Goal: Transaction & Acquisition: Purchase product/service

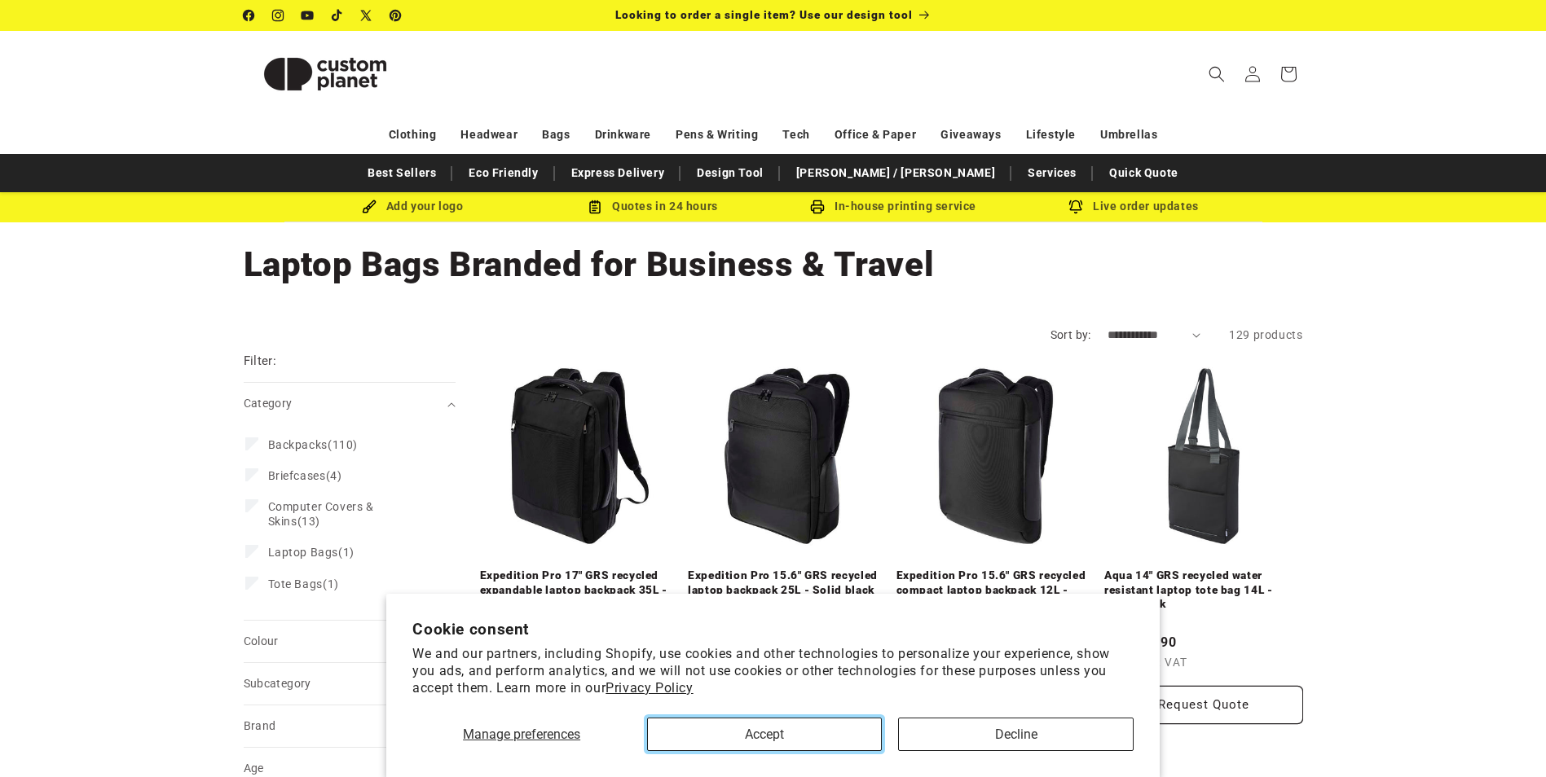
drag, startPoint x: 788, startPoint y: 733, endPoint x: 771, endPoint y: 714, distance: 26.0
click at [787, 733] on button "Accept" at bounding box center [764, 734] width 235 height 33
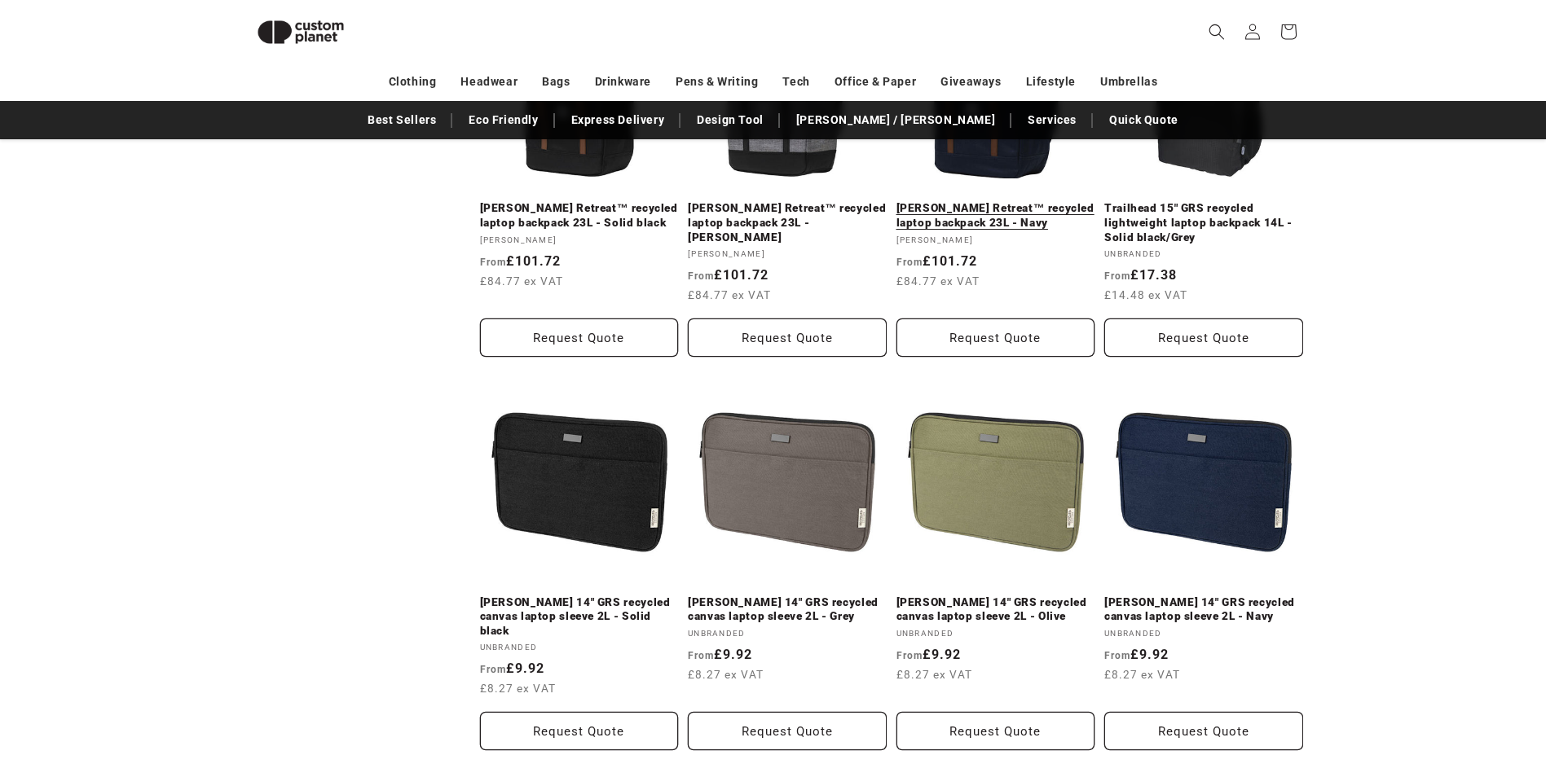
scroll to position [1933, 0]
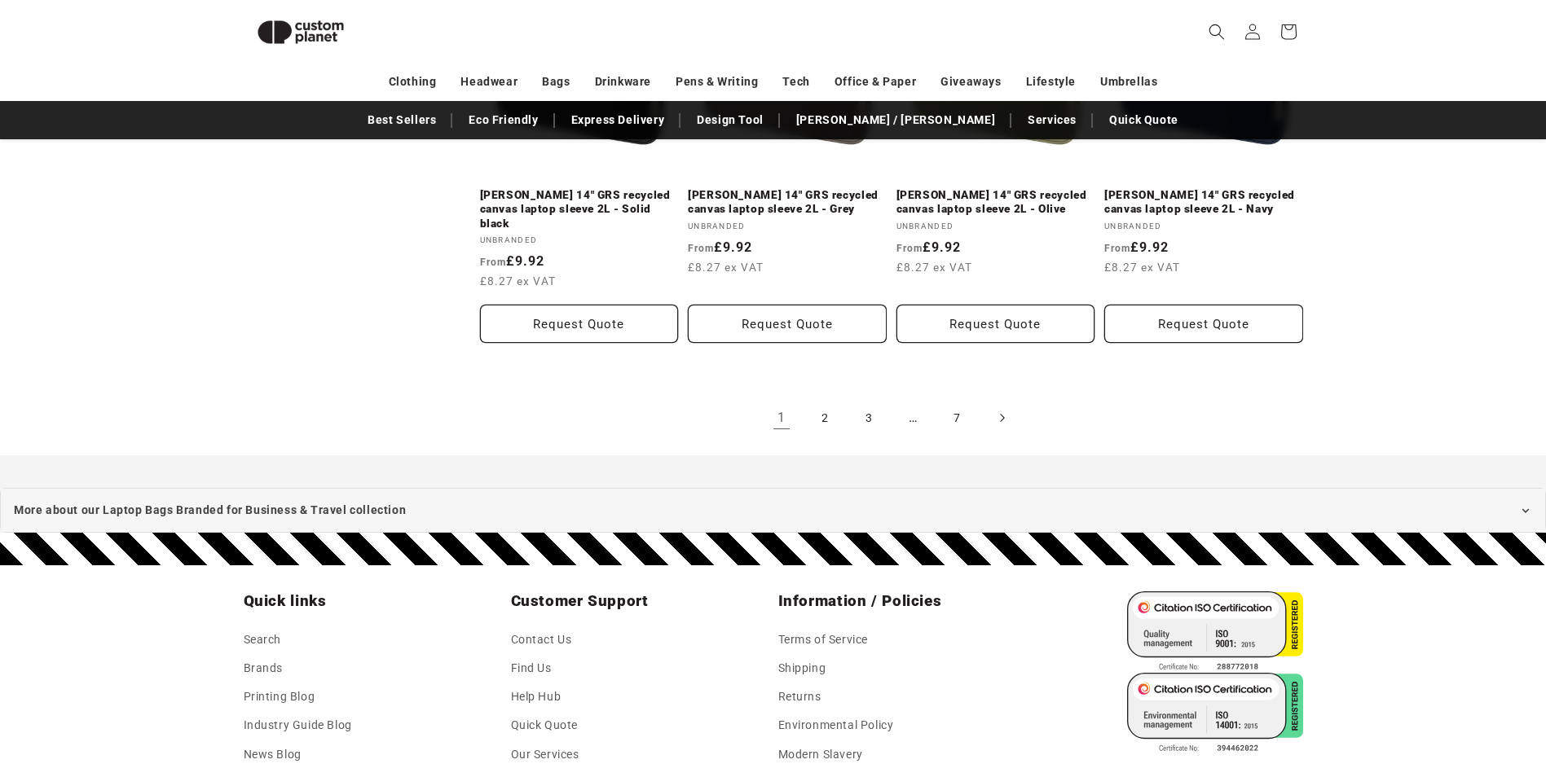
click at [994, 410] on span "Next page" at bounding box center [1001, 418] width 16 height 16
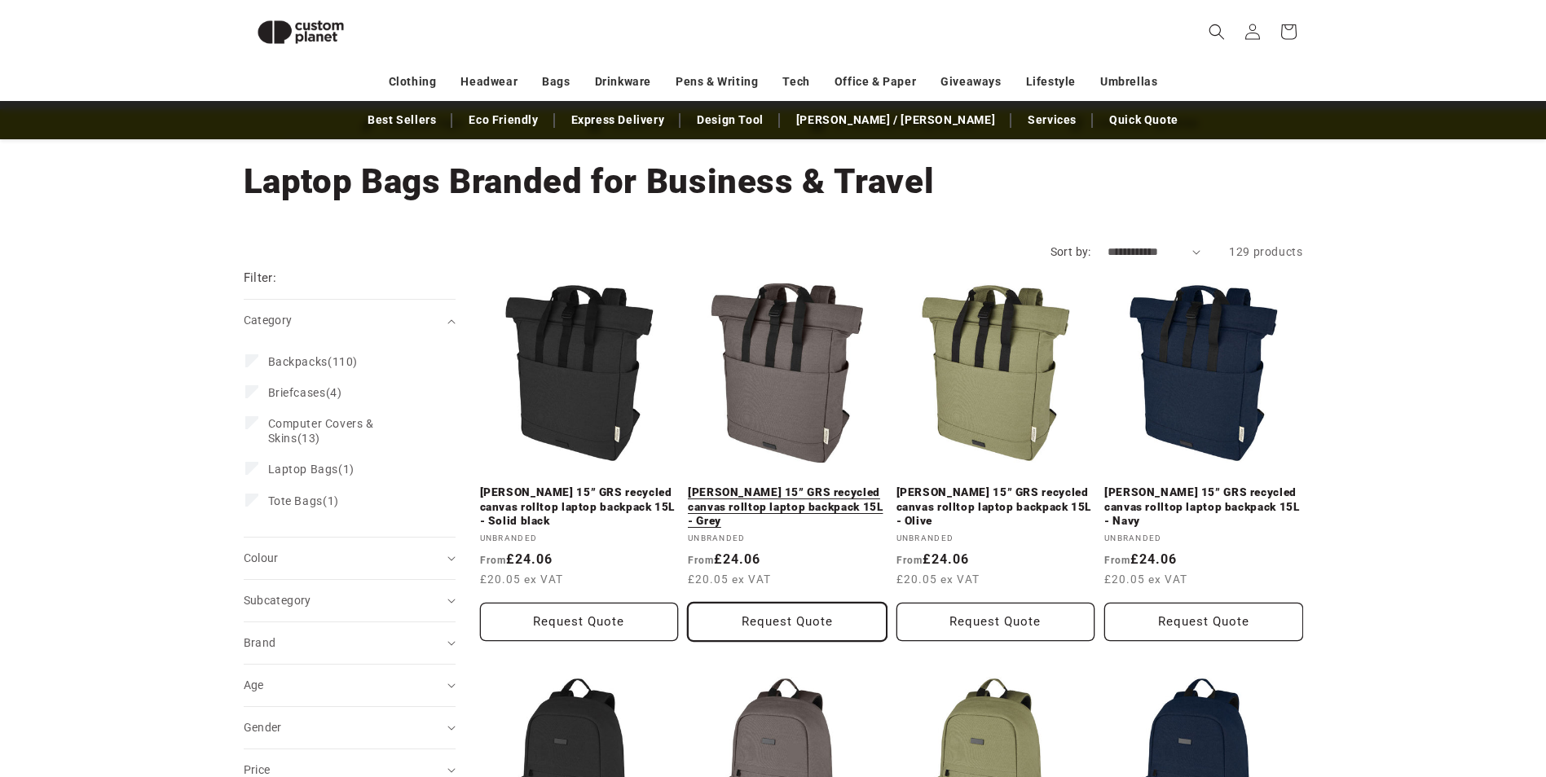
scroll to position [60, 0]
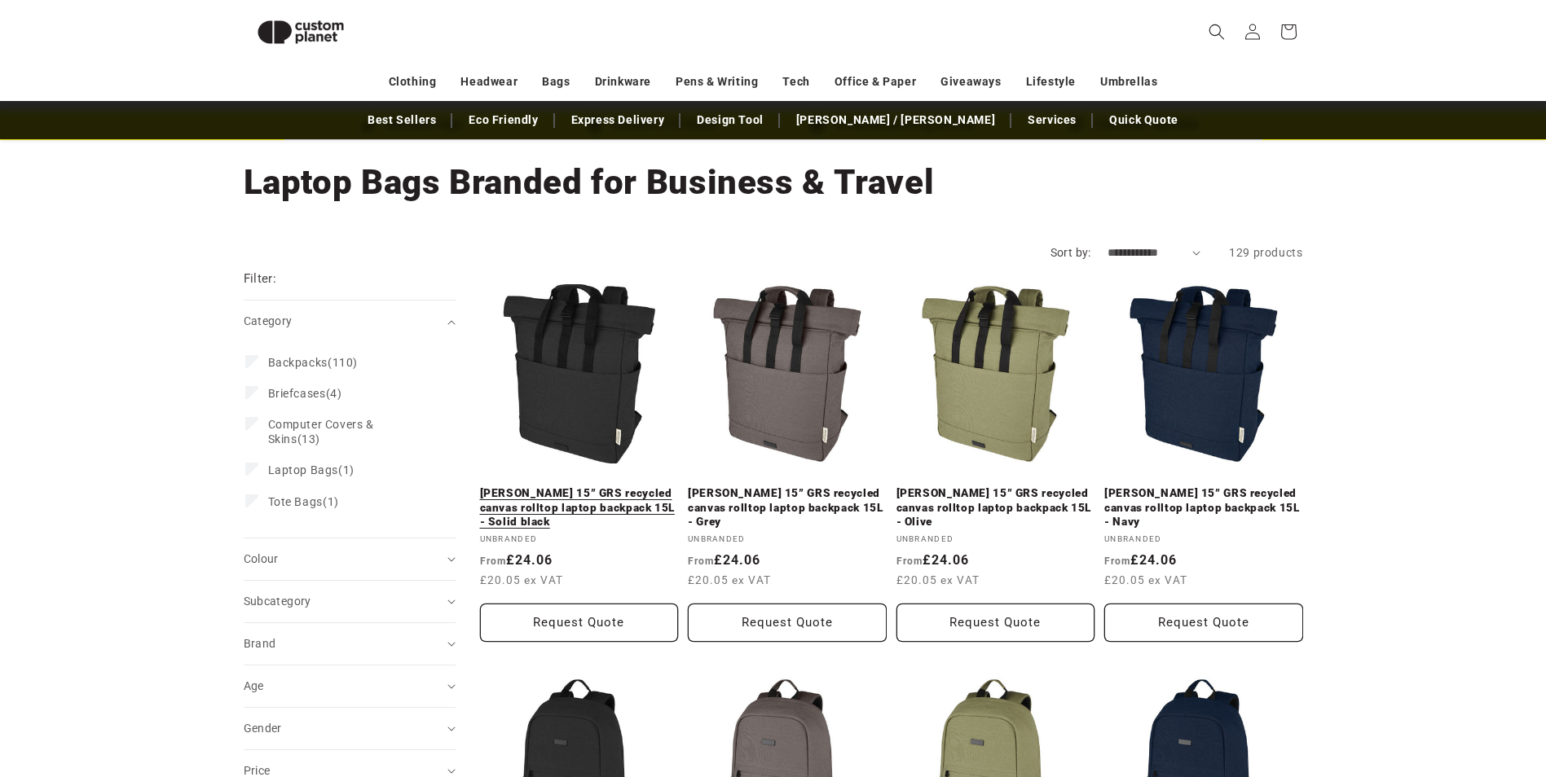
click at [556, 486] on link "Joey 15” GRS recycled canvas rolltop laptop backpack 15L - Solid black" at bounding box center [579, 507] width 199 height 43
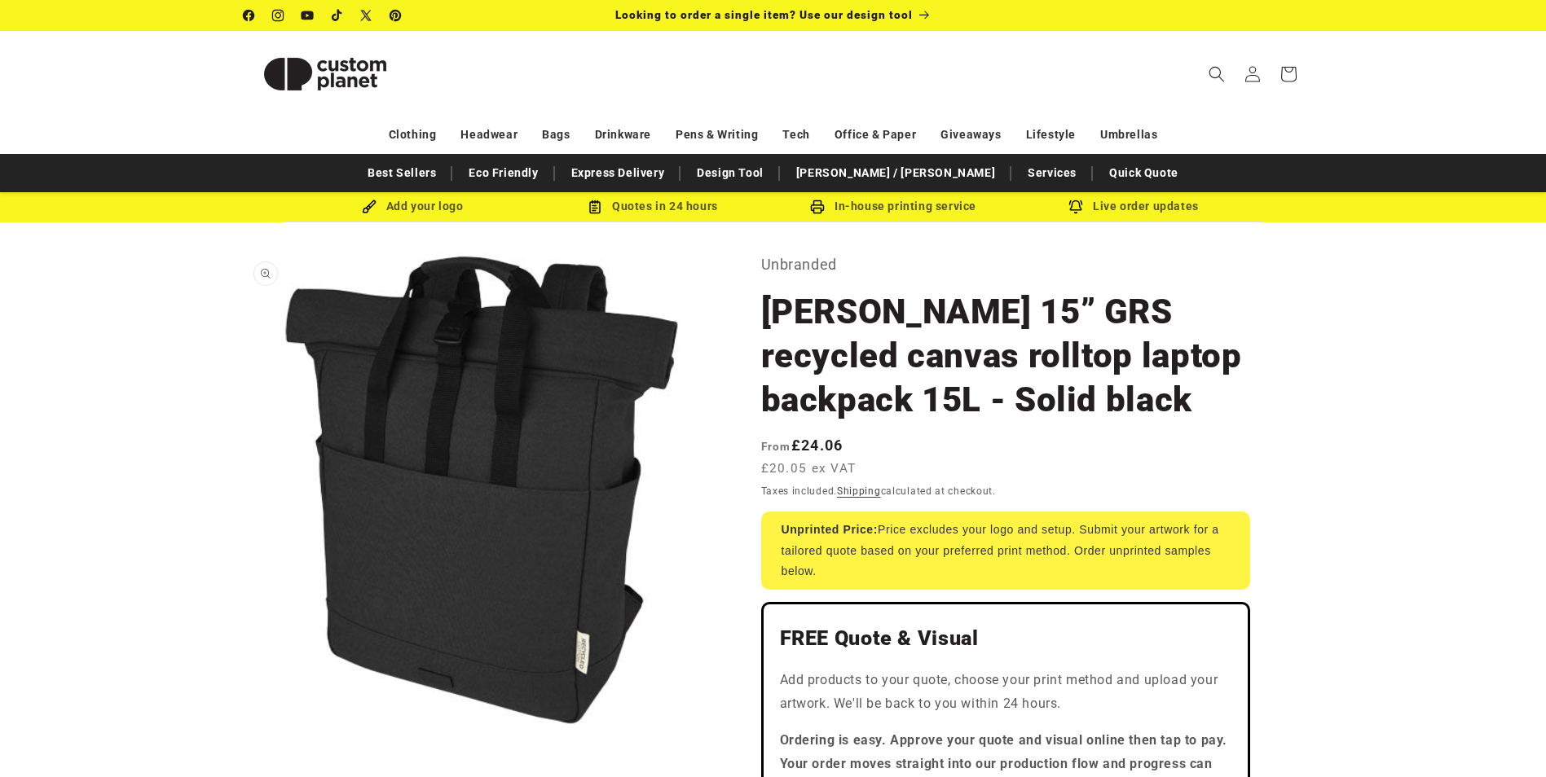
click at [244, 728] on button "Open media 1 in modal" at bounding box center [244, 728] width 0 height 0
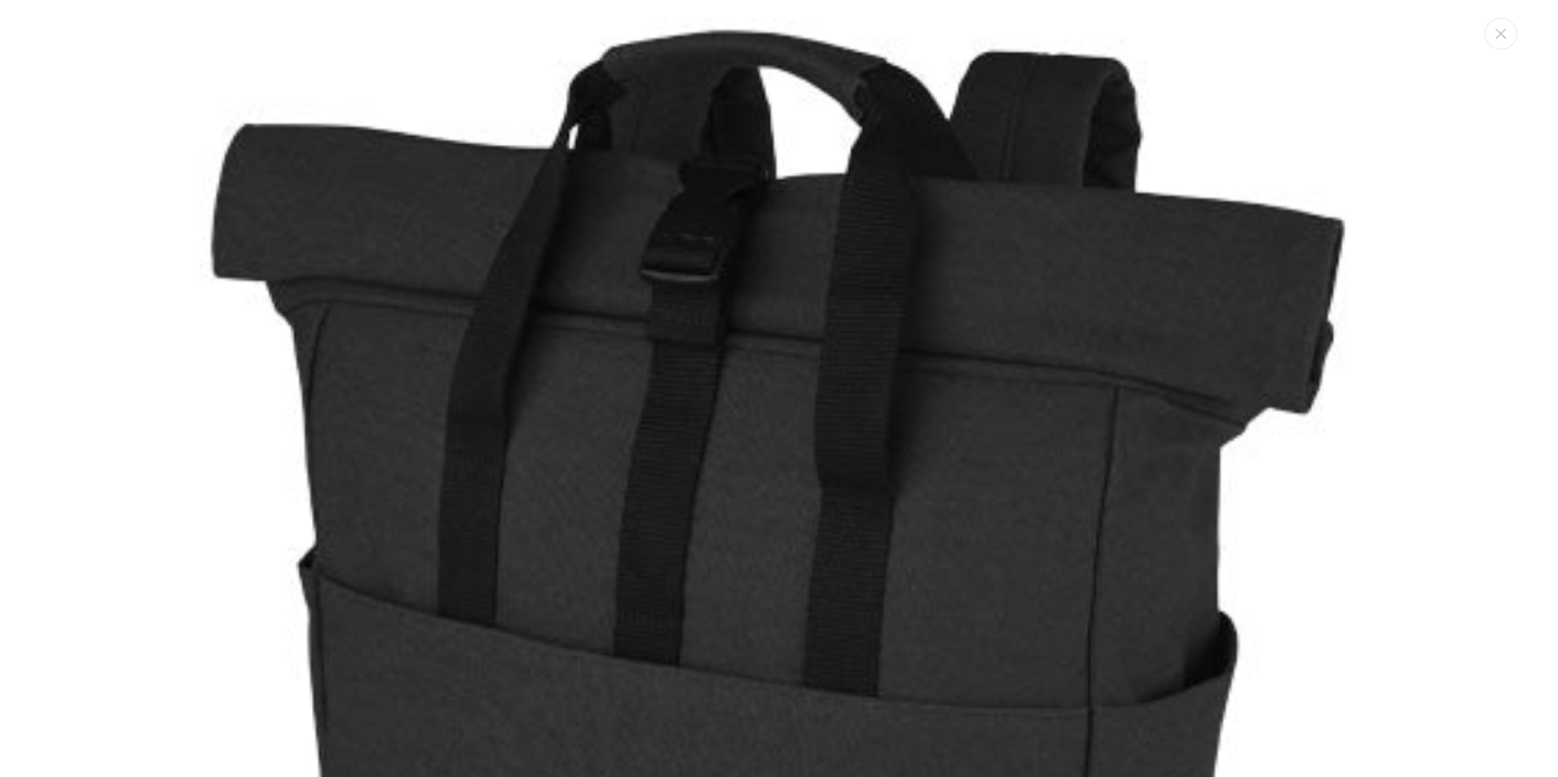
scroll to position [16, 0]
